Goal: Entertainment & Leisure: Consume media (video, audio)

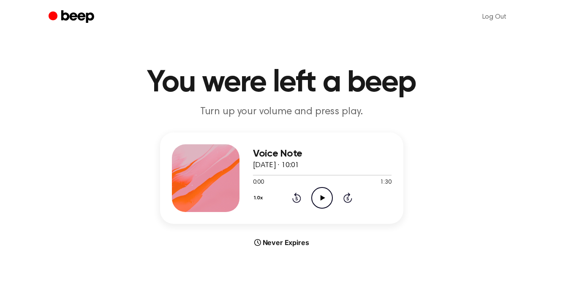
click at [318, 199] on icon "Play Audio" at bounding box center [323, 198] width 22 height 22
click at [325, 197] on icon "Pause Audio" at bounding box center [323, 198] width 22 height 22
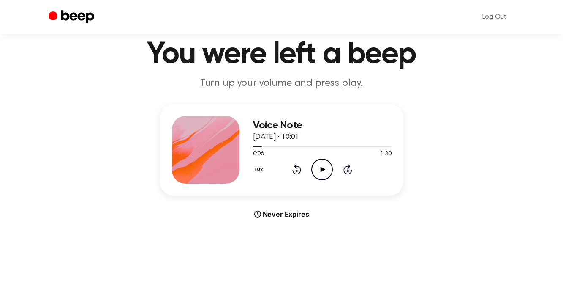
scroll to position [26, 0]
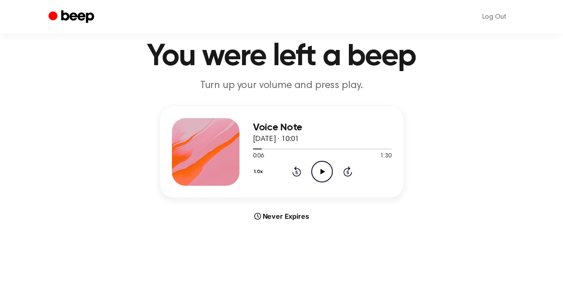
click at [320, 167] on icon "Play Audio" at bounding box center [323, 172] width 22 height 22
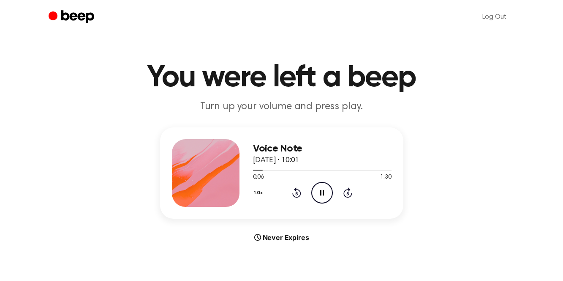
scroll to position [0, 0]
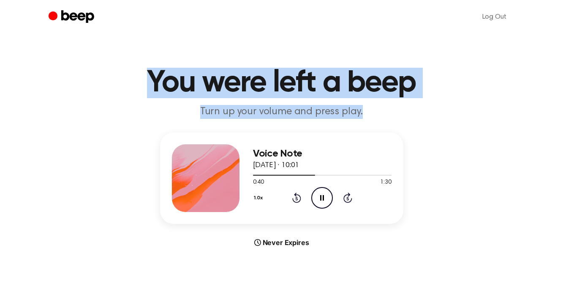
drag, startPoint x: 361, startPoint y: 112, endPoint x: 142, endPoint y: 79, distance: 220.5
click at [142, 79] on header "You were left a beep Turn up your volume and press play." at bounding box center [281, 93] width 543 height 51
click at [141, 79] on h1 "You were left a beep" at bounding box center [282, 83] width 433 height 30
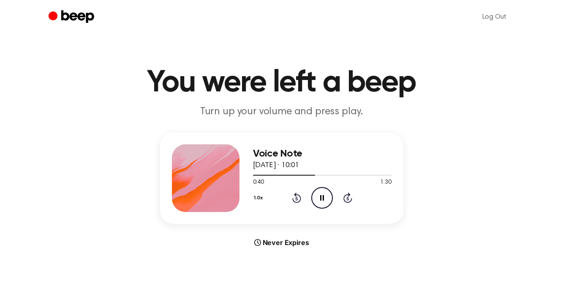
click at [316, 194] on icon "Pause Audio" at bounding box center [323, 198] width 22 height 22
click at [323, 199] on icon "Play Audio" at bounding box center [323, 198] width 22 height 22
click at [322, 201] on icon "Pause Audio" at bounding box center [323, 198] width 22 height 22
click at [321, 196] on icon at bounding box center [323, 197] width 5 height 5
